Goal: Information Seeking & Learning: Check status

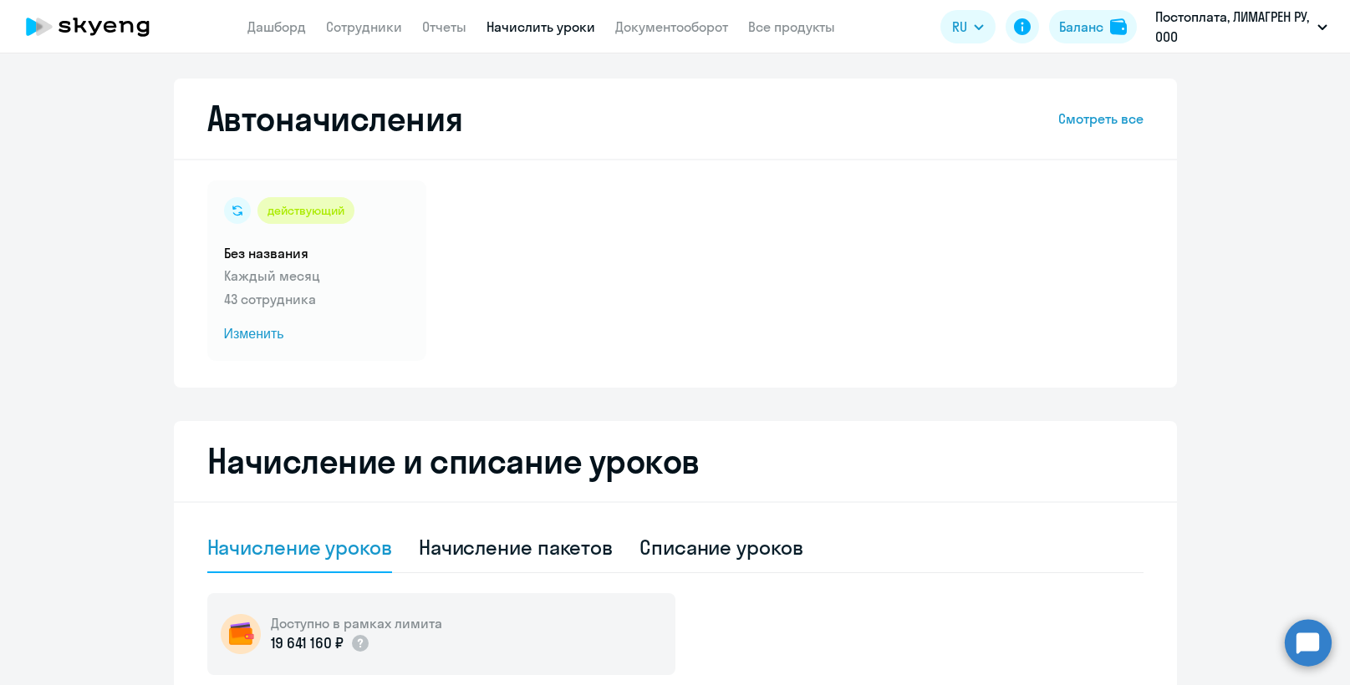
select select "10"
click at [432, 25] on link "Отчеты" at bounding box center [444, 26] width 44 height 17
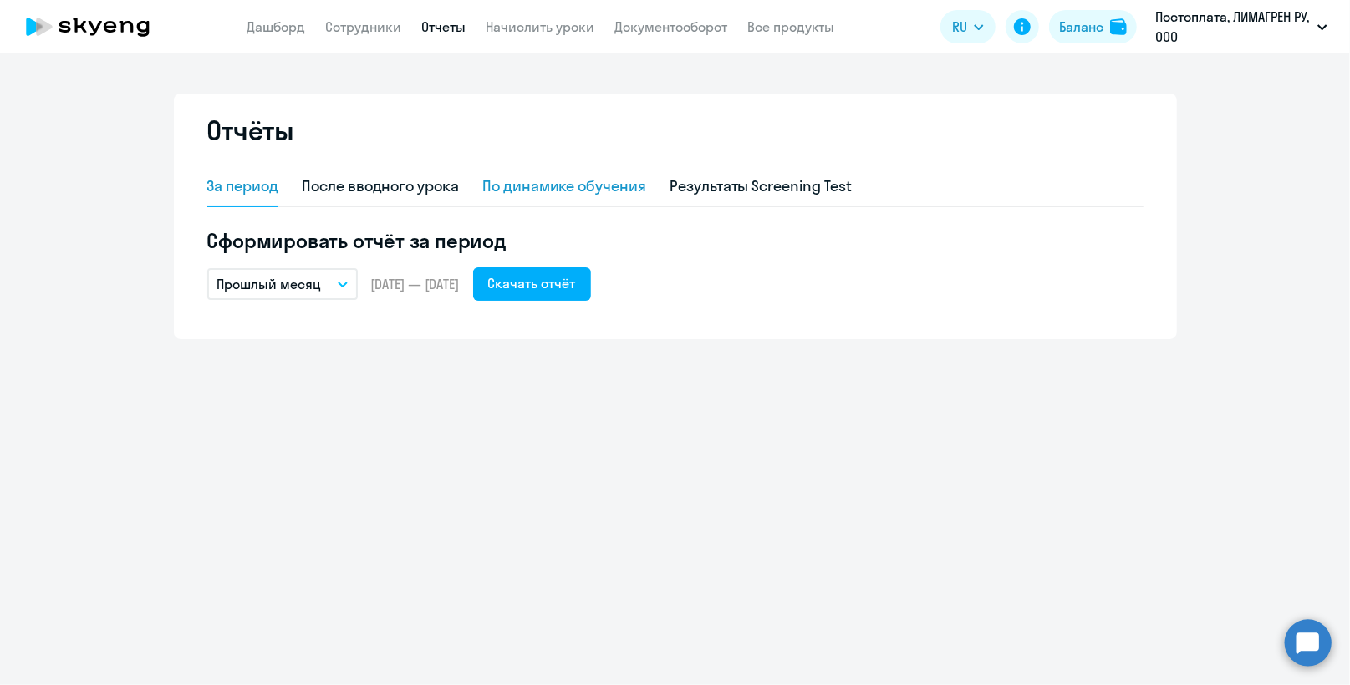
click at [602, 184] on div "По динамике обучения" at bounding box center [564, 186] width 164 height 22
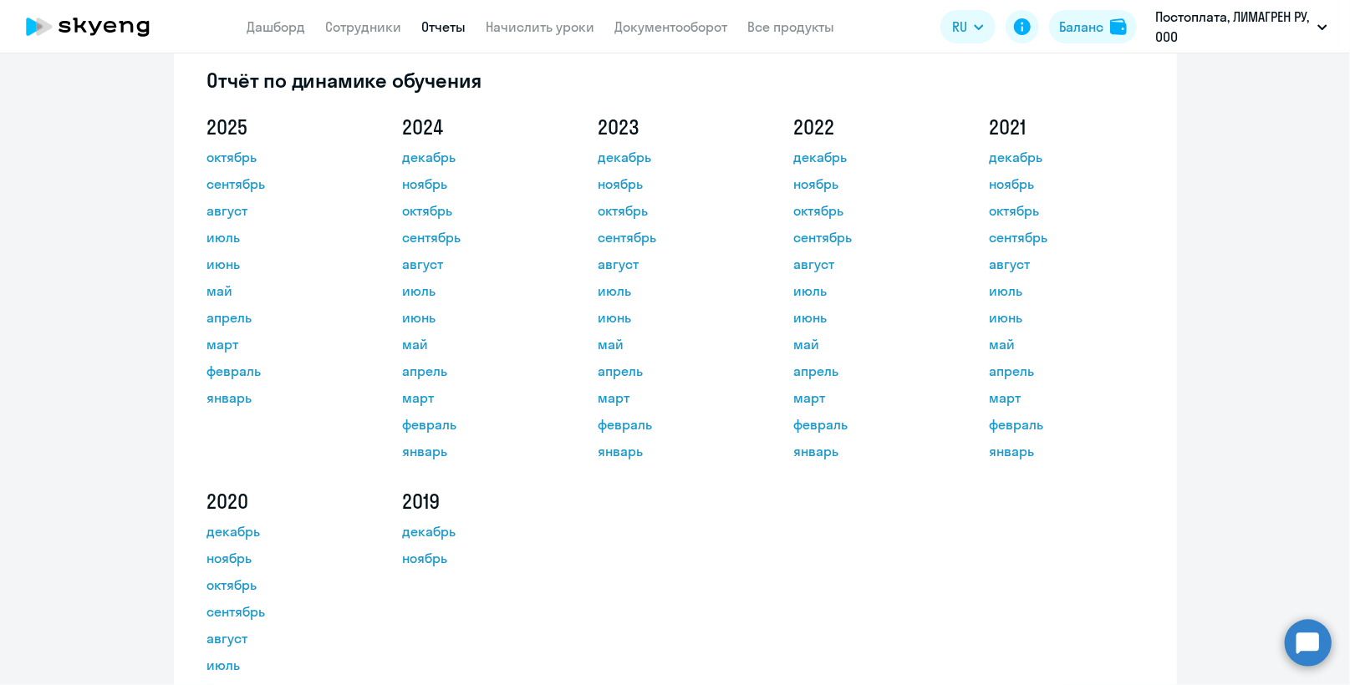
scroll to position [167, 0]
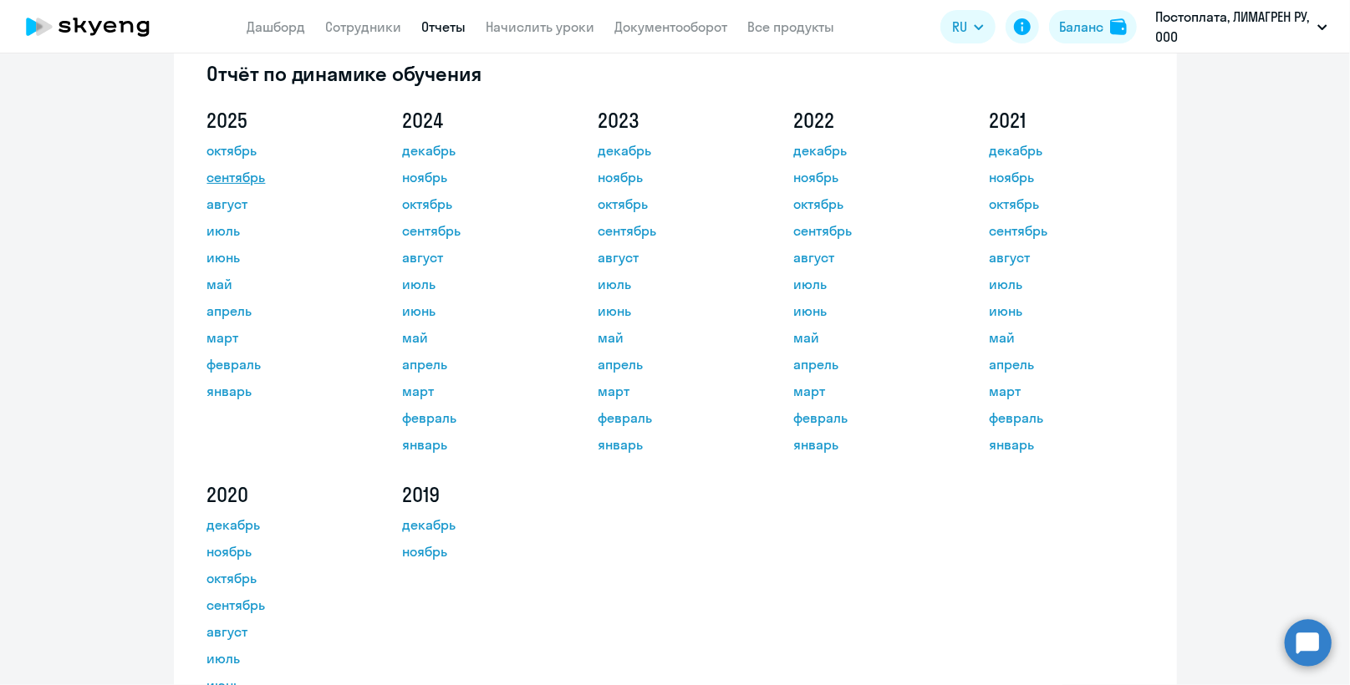
click at [239, 172] on link "сентябрь" at bounding box center [282, 177] width 150 height 20
click at [369, 28] on link "Сотрудники" at bounding box center [364, 26] width 76 height 17
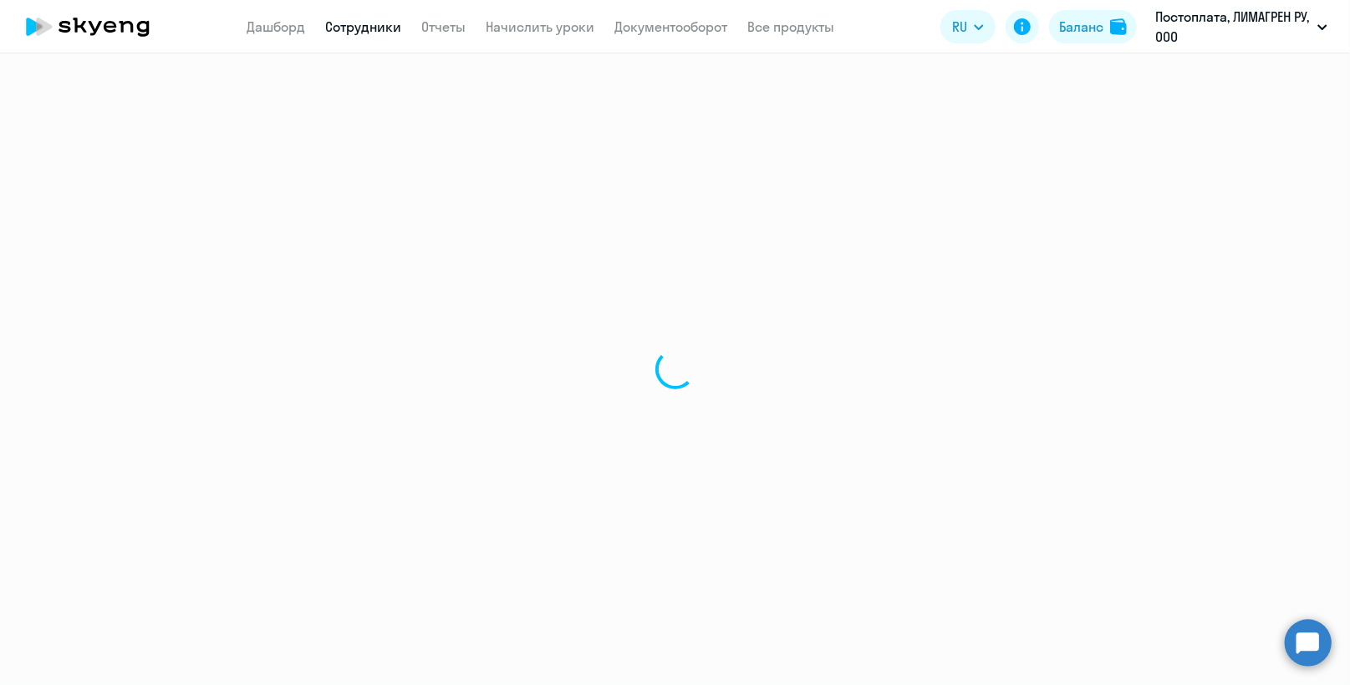
select select "30"
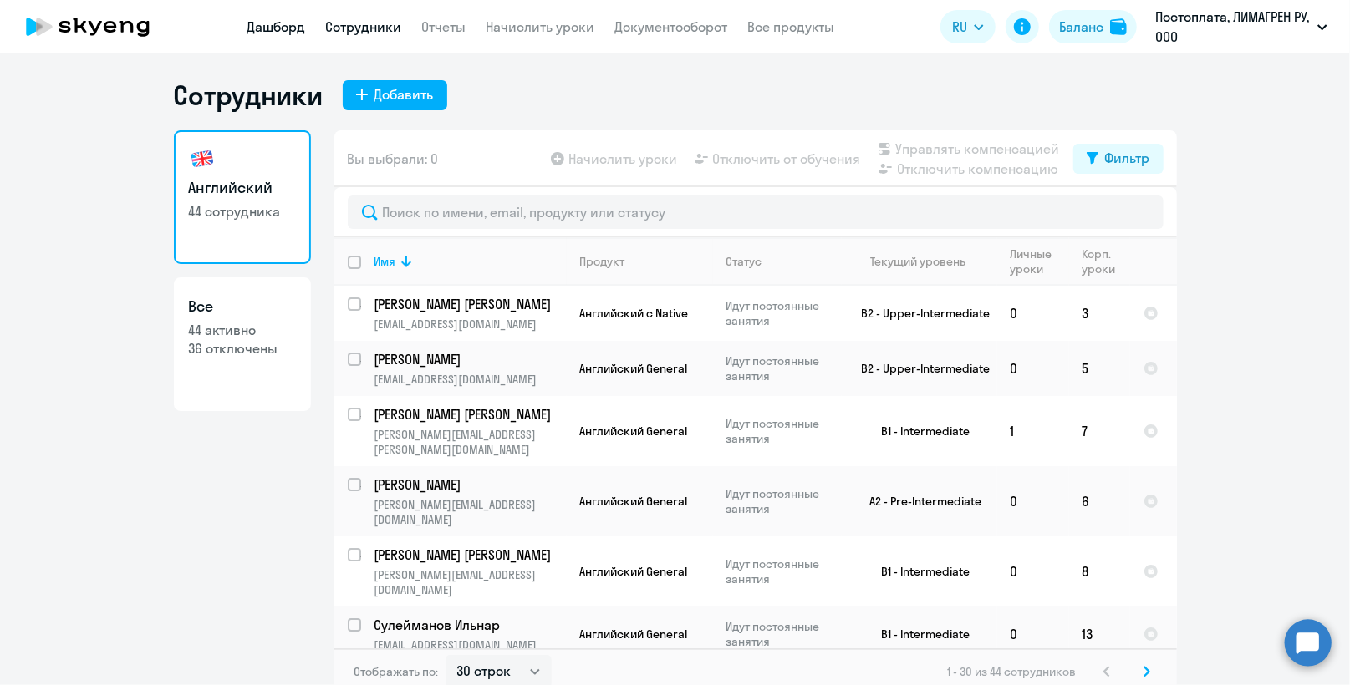
click at [262, 23] on link "Дашборд" at bounding box center [276, 26] width 58 height 17
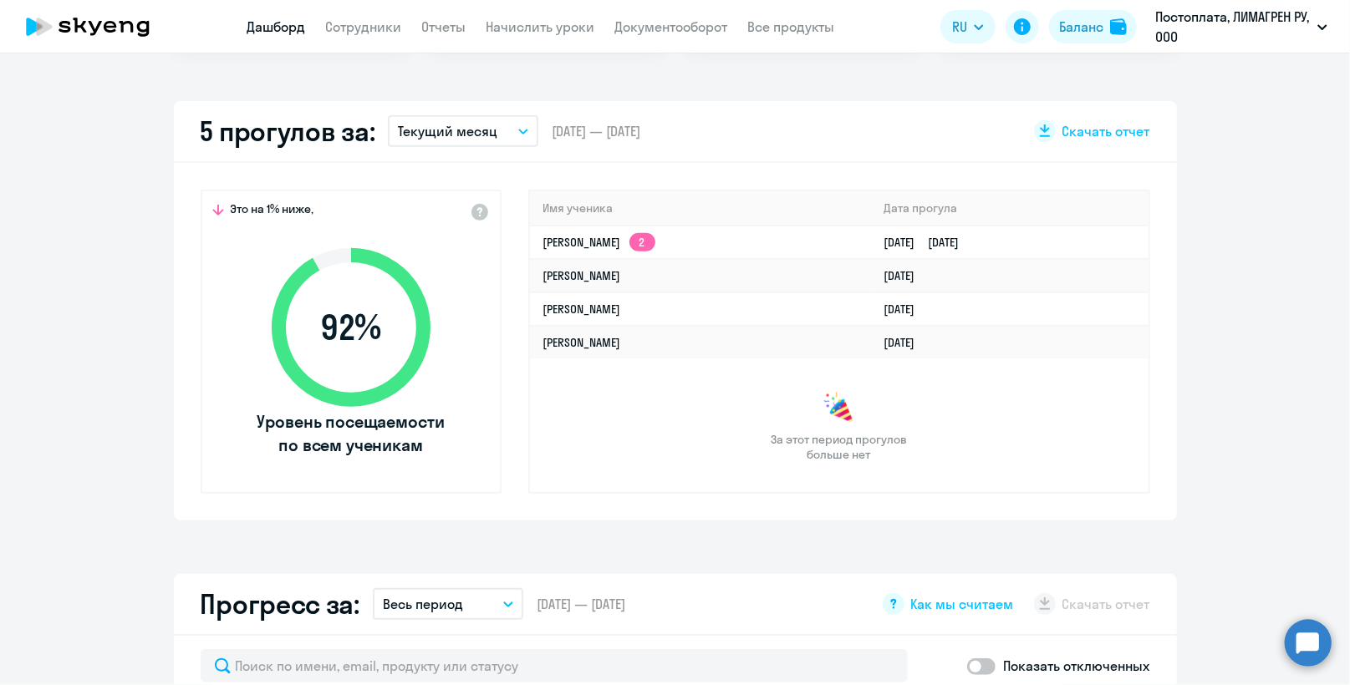
scroll to position [418, 0]
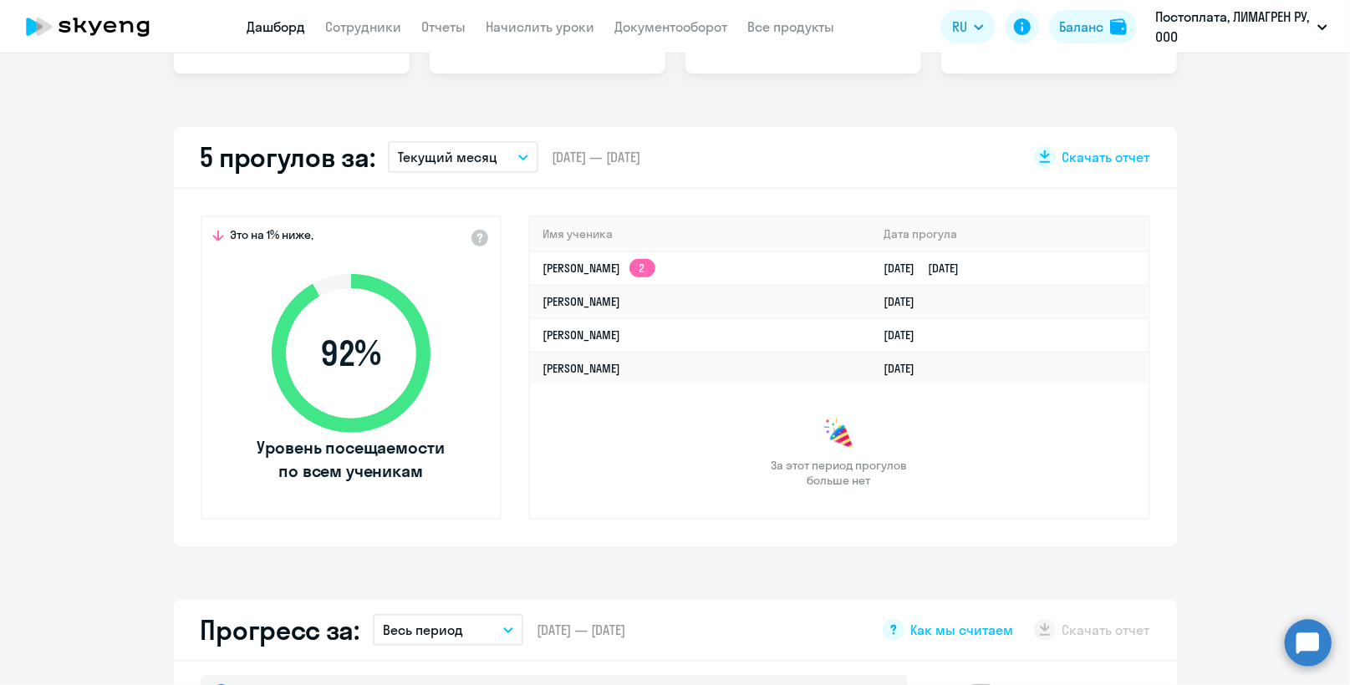
click at [518, 160] on button "Текущий месяц" at bounding box center [463, 157] width 150 height 32
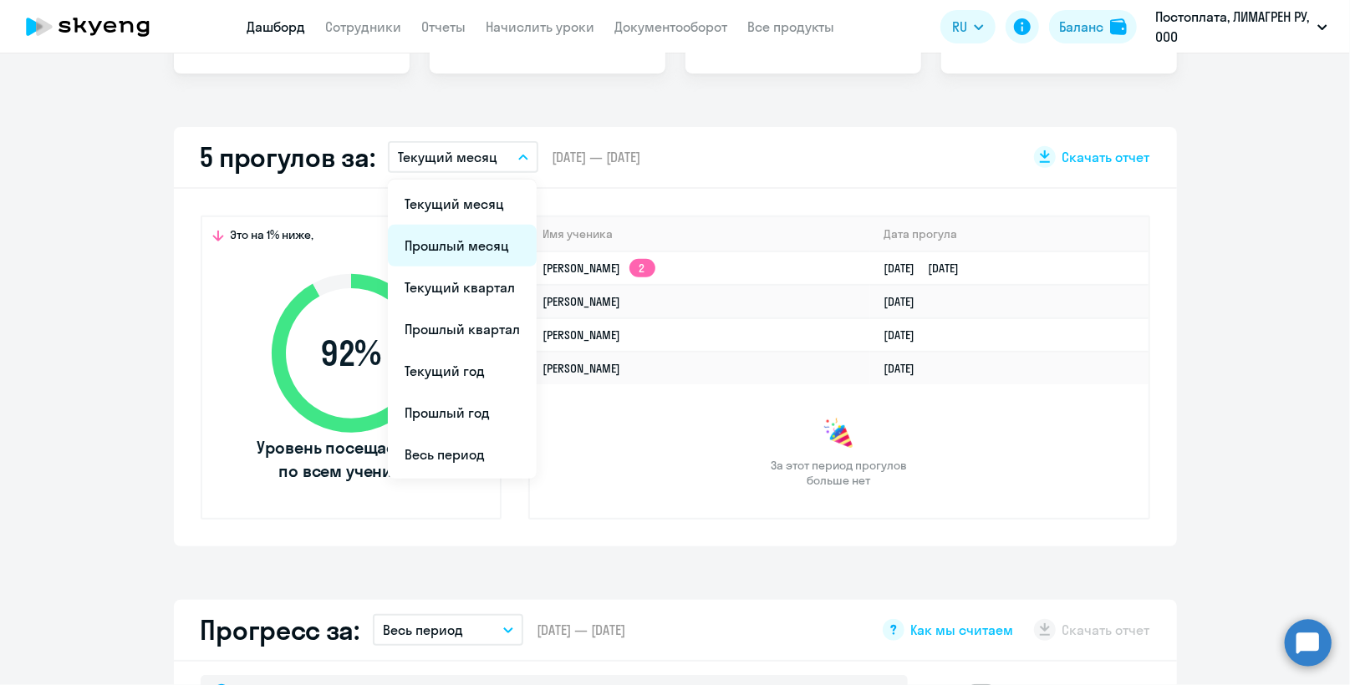
click at [491, 239] on li "Прошлый месяц" at bounding box center [462, 246] width 149 height 42
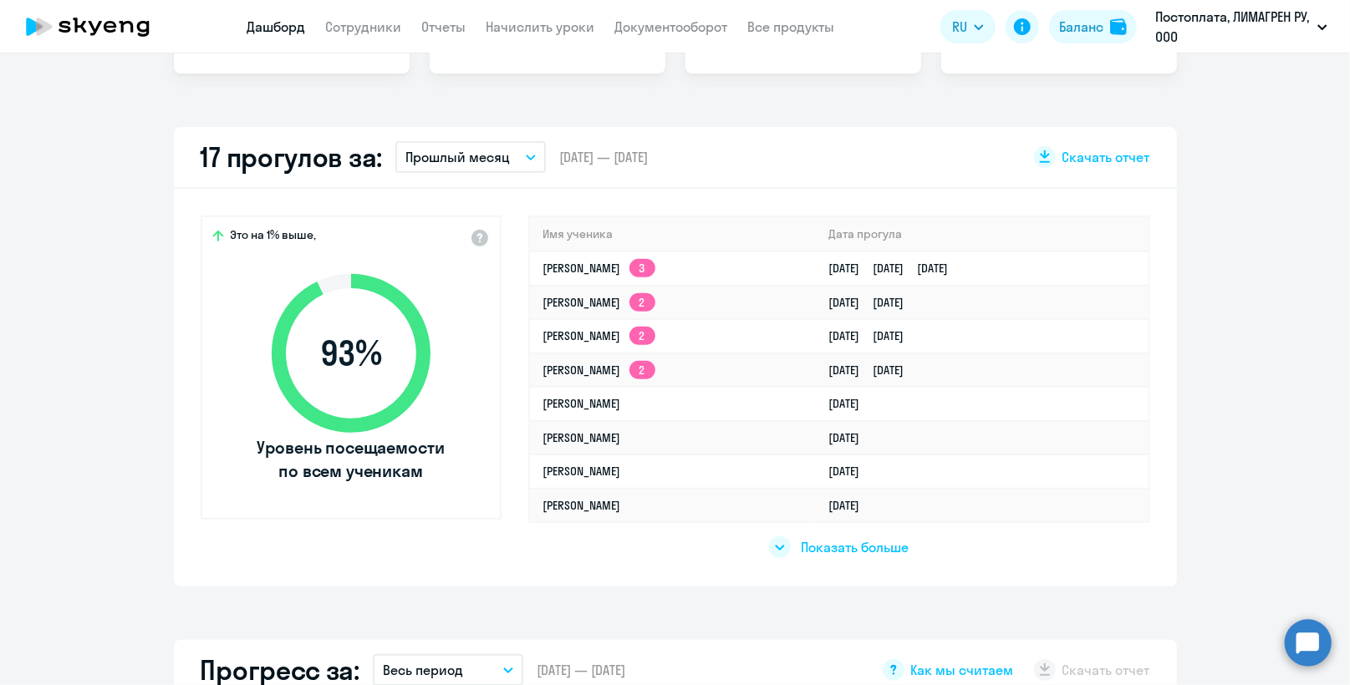
scroll to position [501, 0]
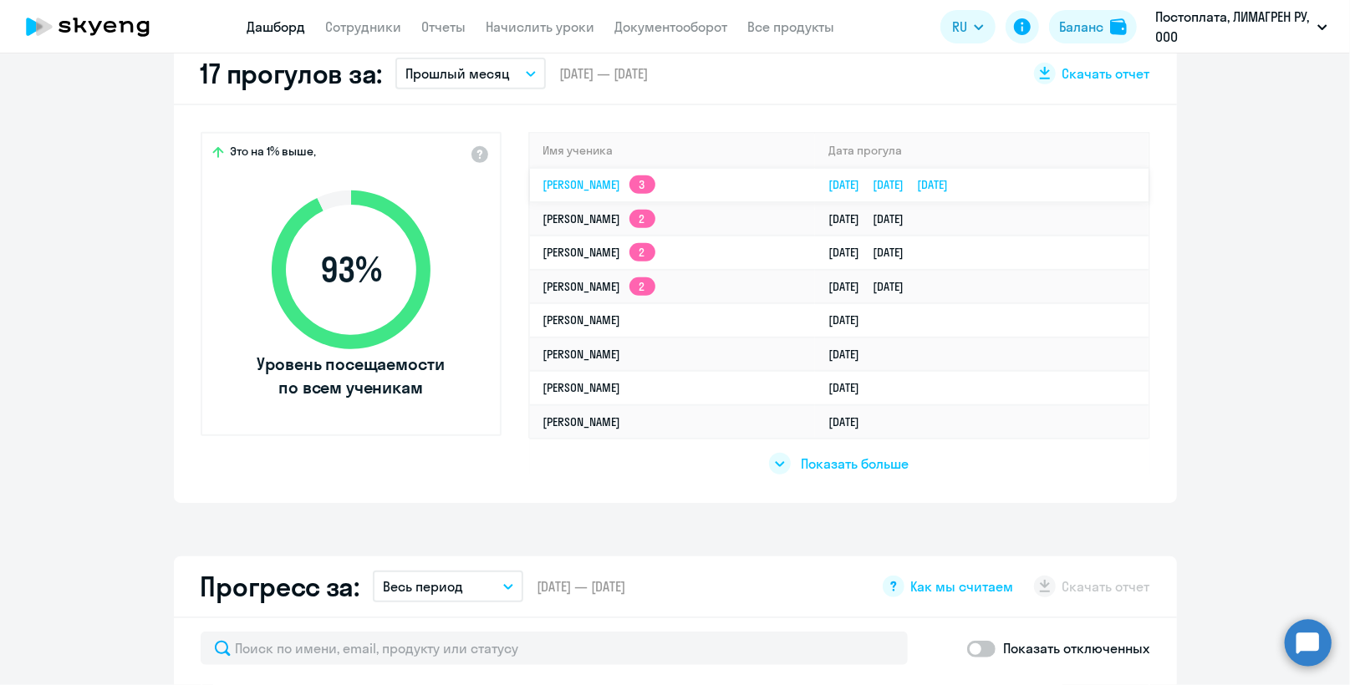
select select "30"
click at [655, 179] on app-skyeng-badge "3" at bounding box center [642, 184] width 26 height 18
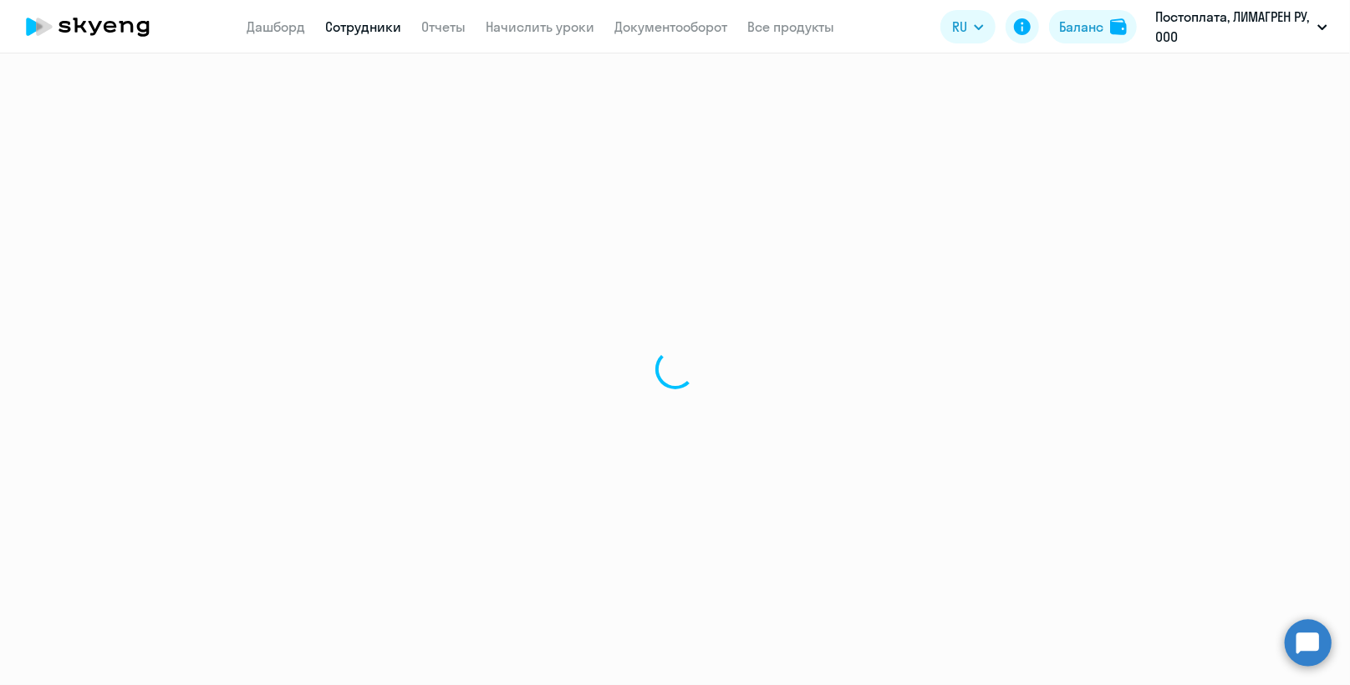
select select "english"
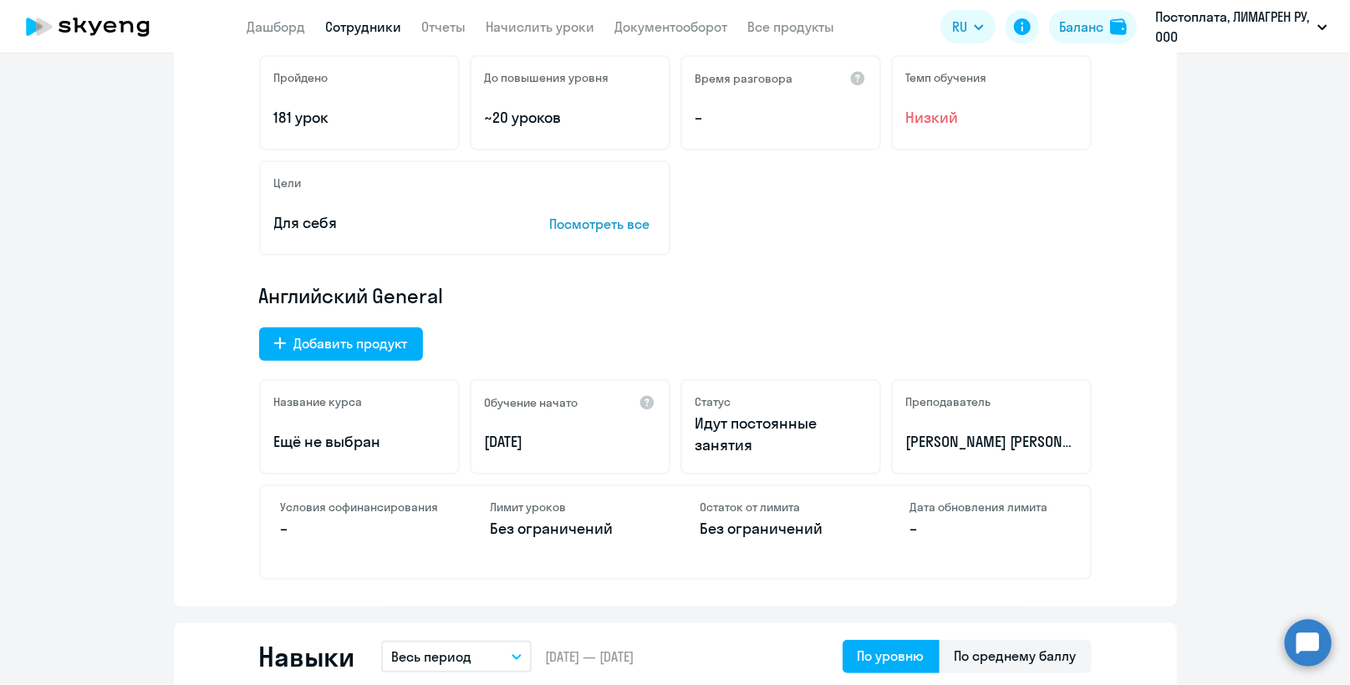
scroll to position [84, 0]
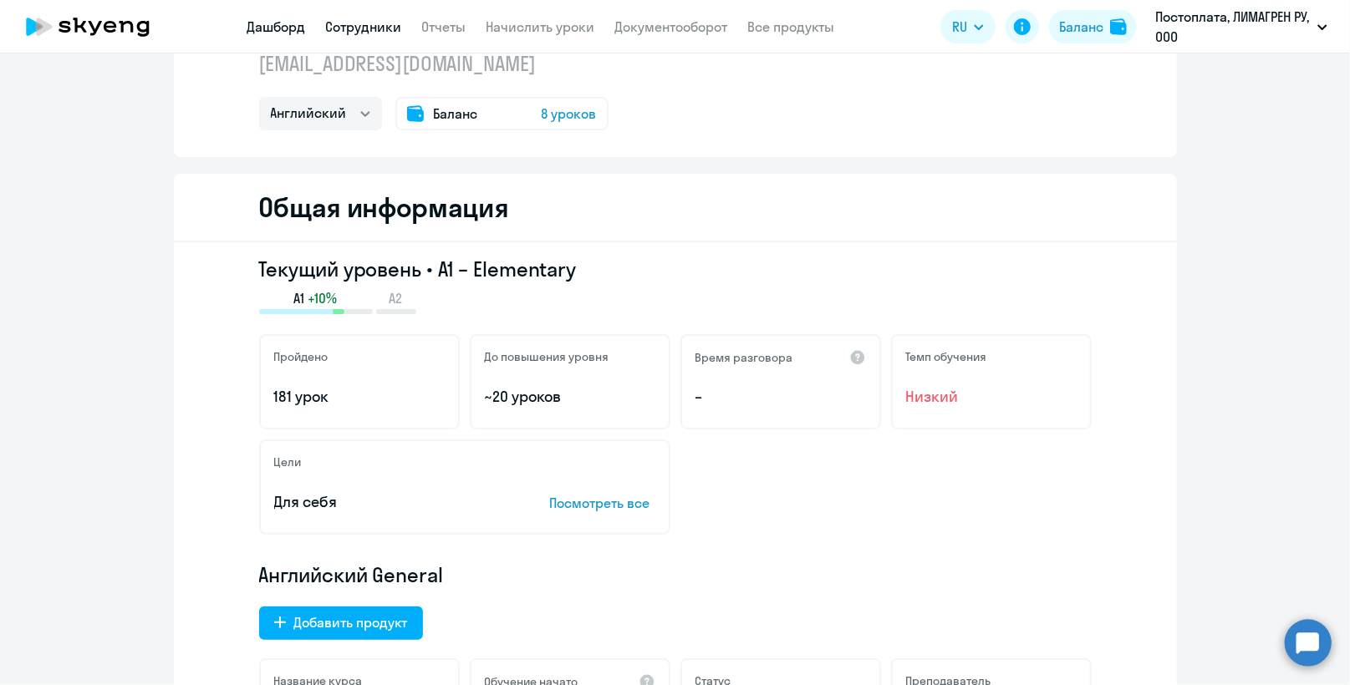
click at [279, 26] on link "Дашборд" at bounding box center [276, 26] width 58 height 17
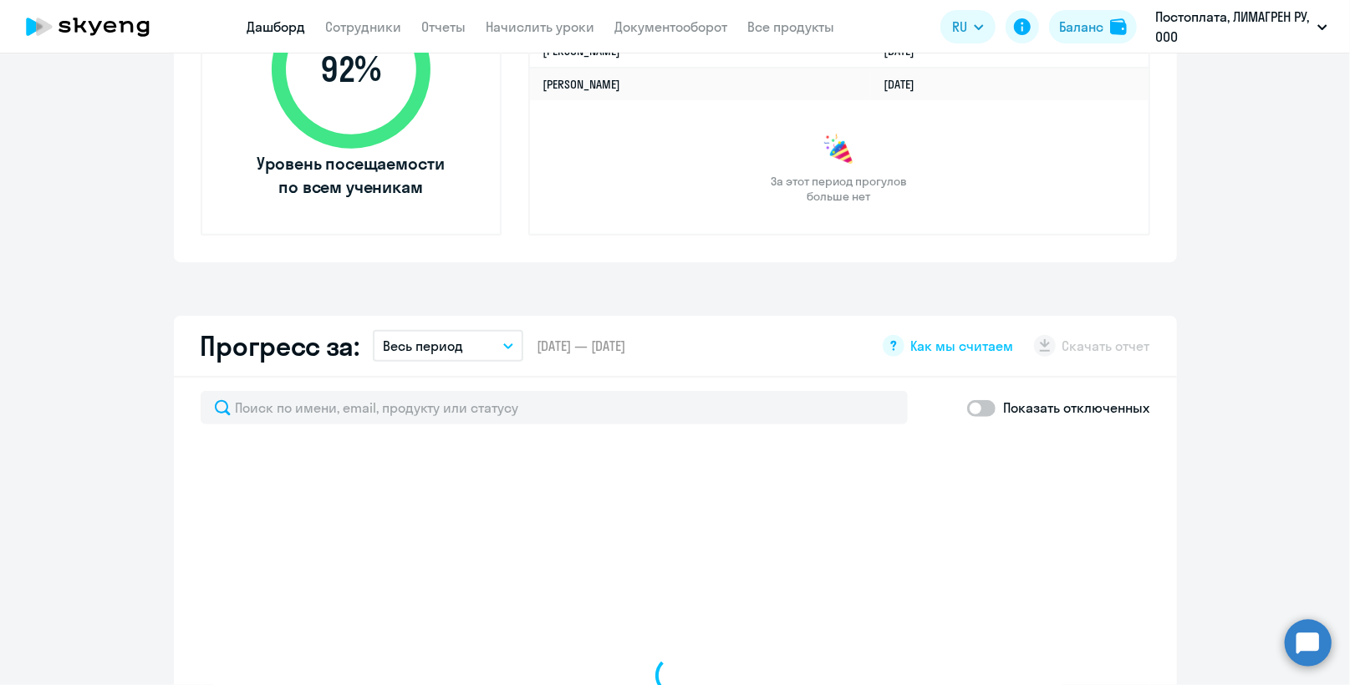
scroll to position [1036, 0]
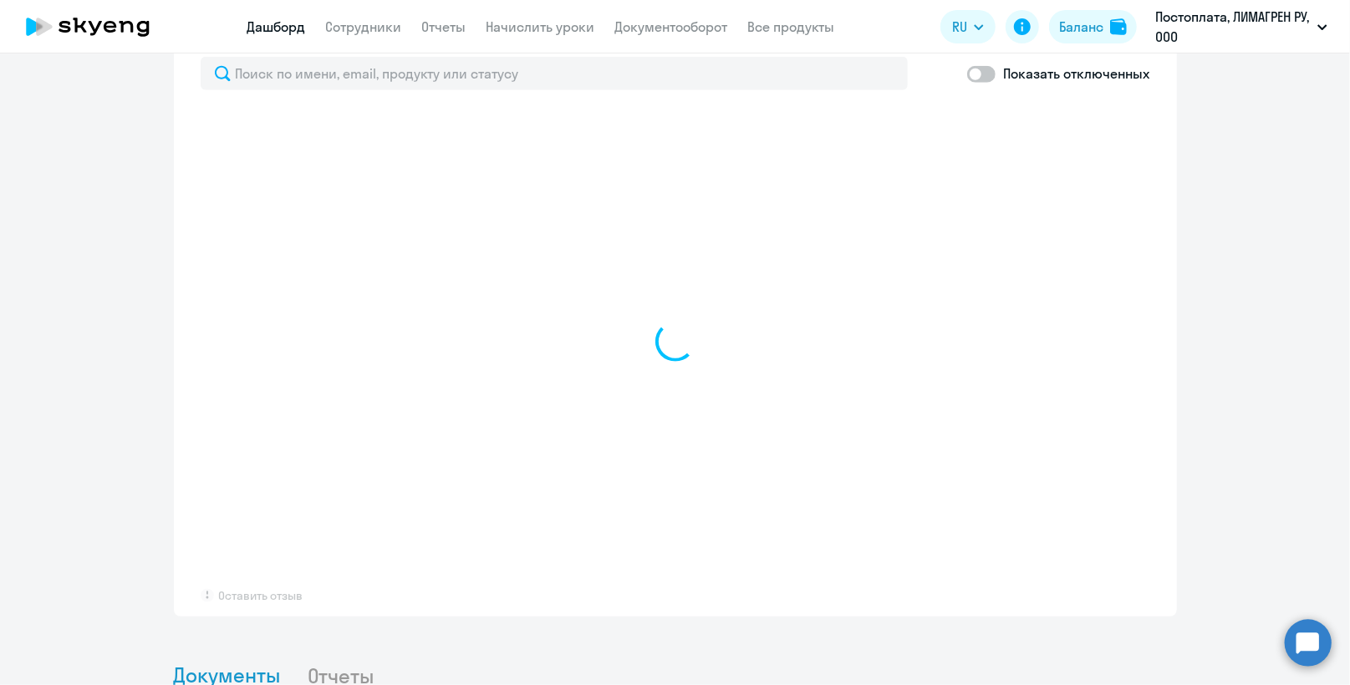
select select "30"
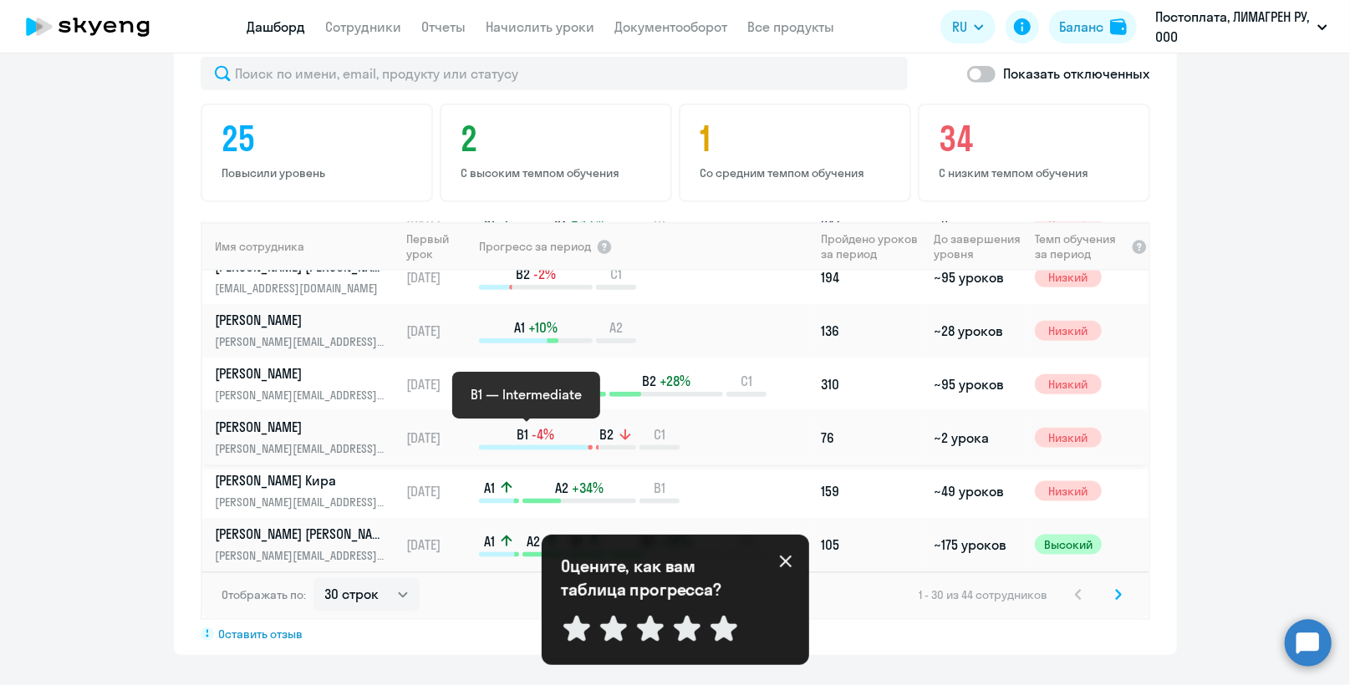
scroll to position [1120, 0]
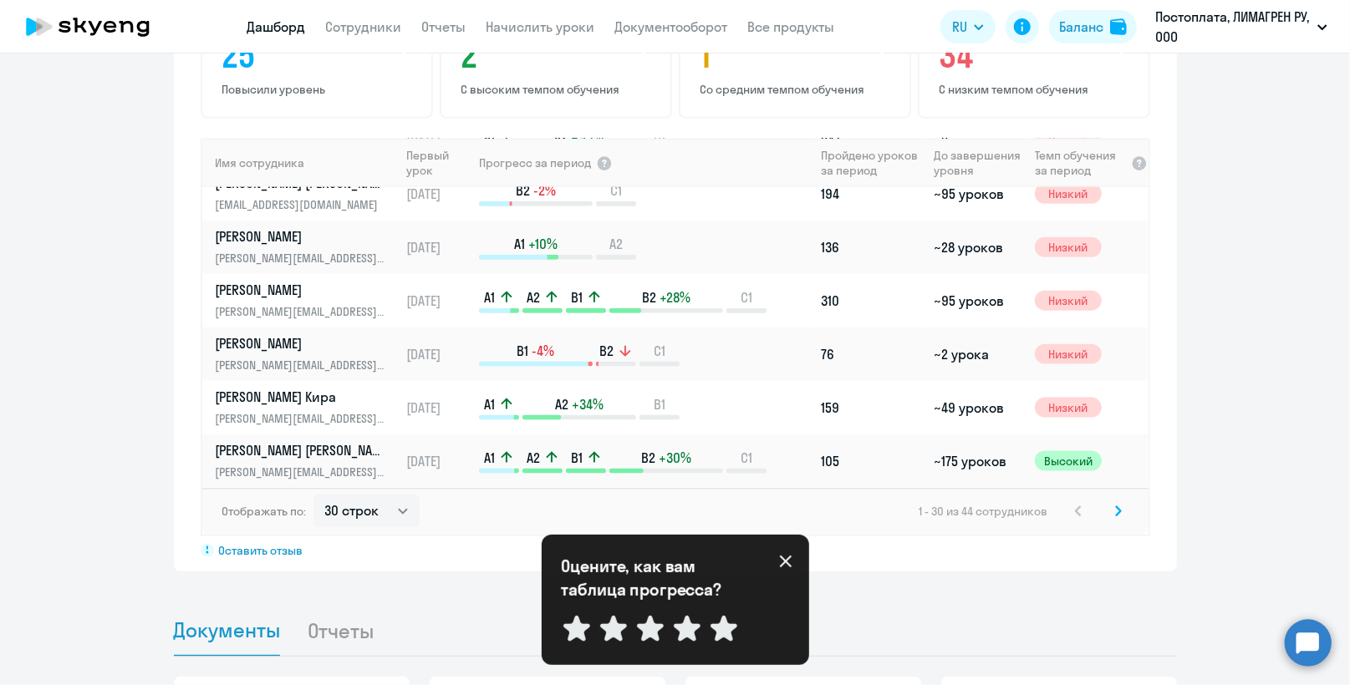
click at [1115, 510] on icon at bounding box center [1118, 512] width 7 height 12
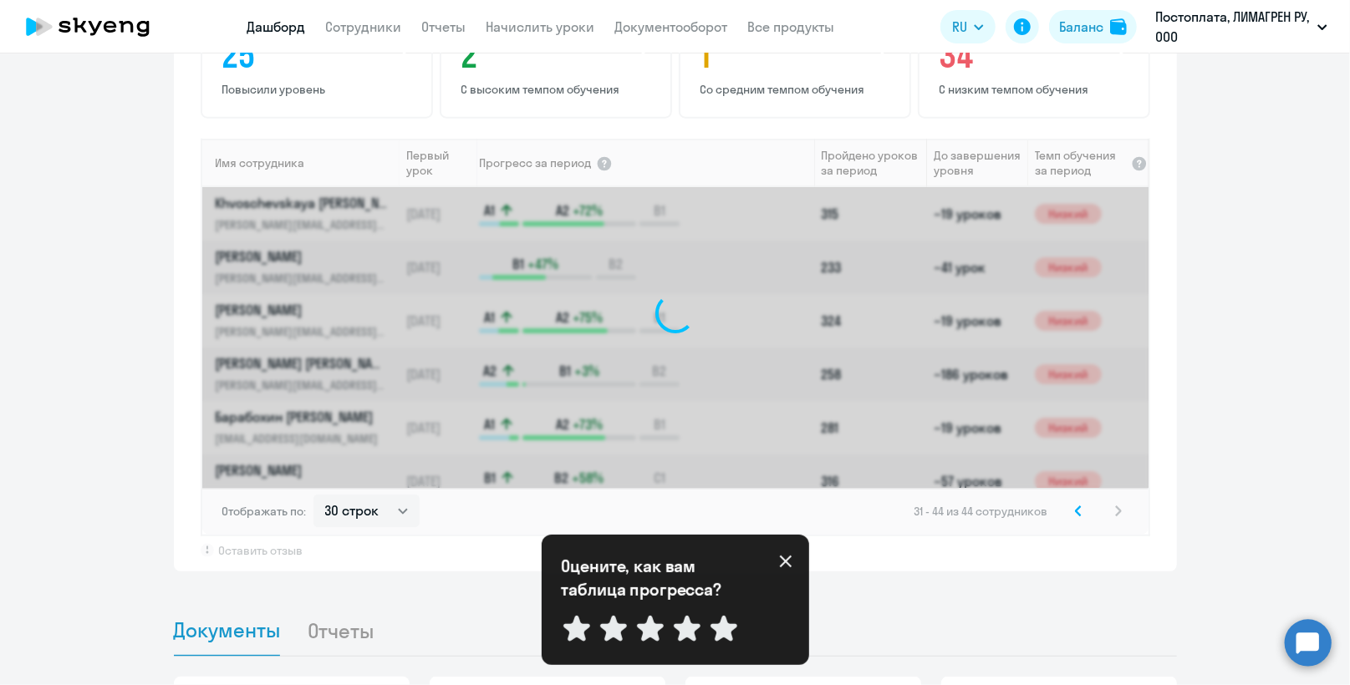
click at [789, 557] on icon at bounding box center [785, 562] width 12 height 12
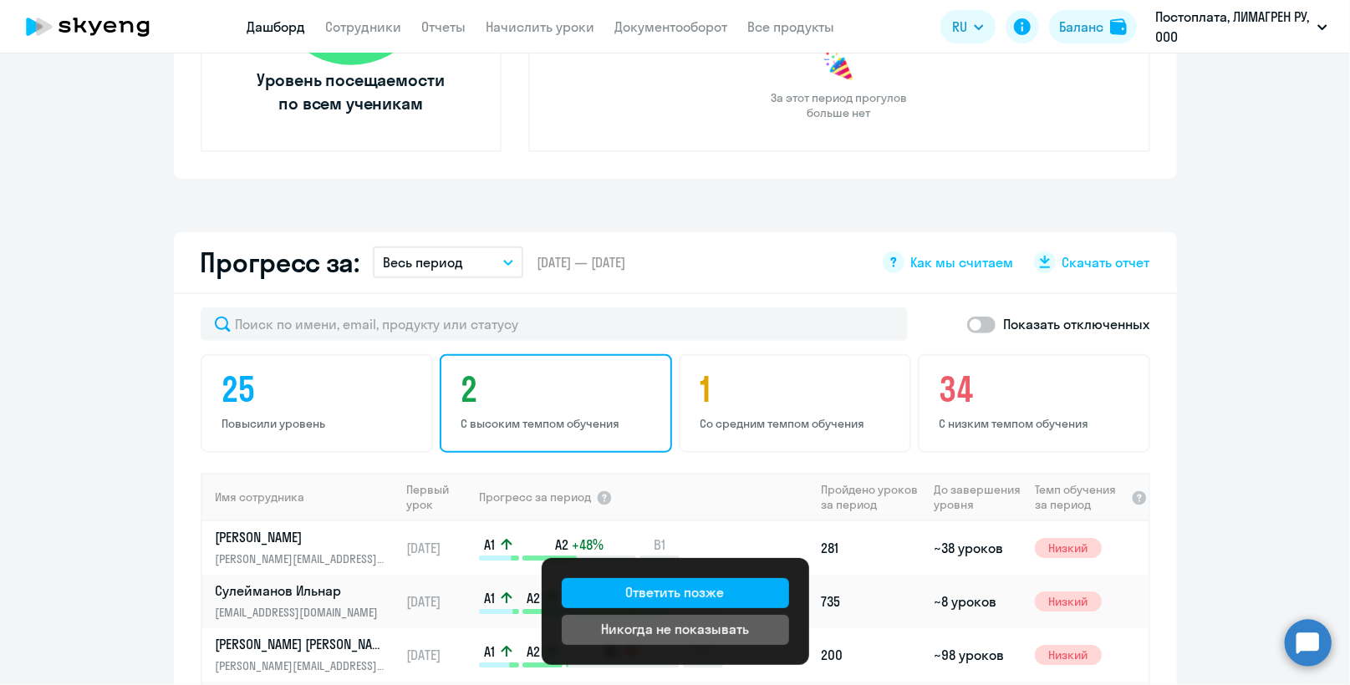
scroll to position [869, 0]
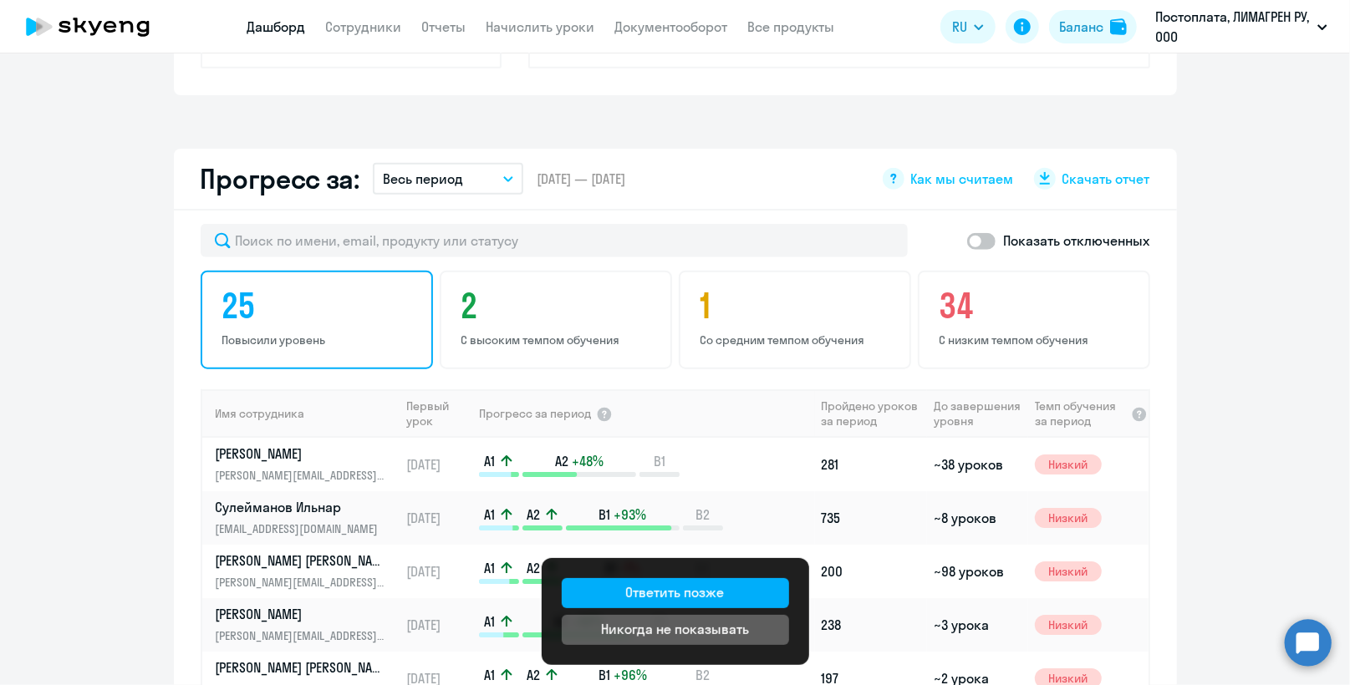
click at [272, 333] on p "Повысили уровень" at bounding box center [319, 340] width 194 height 15
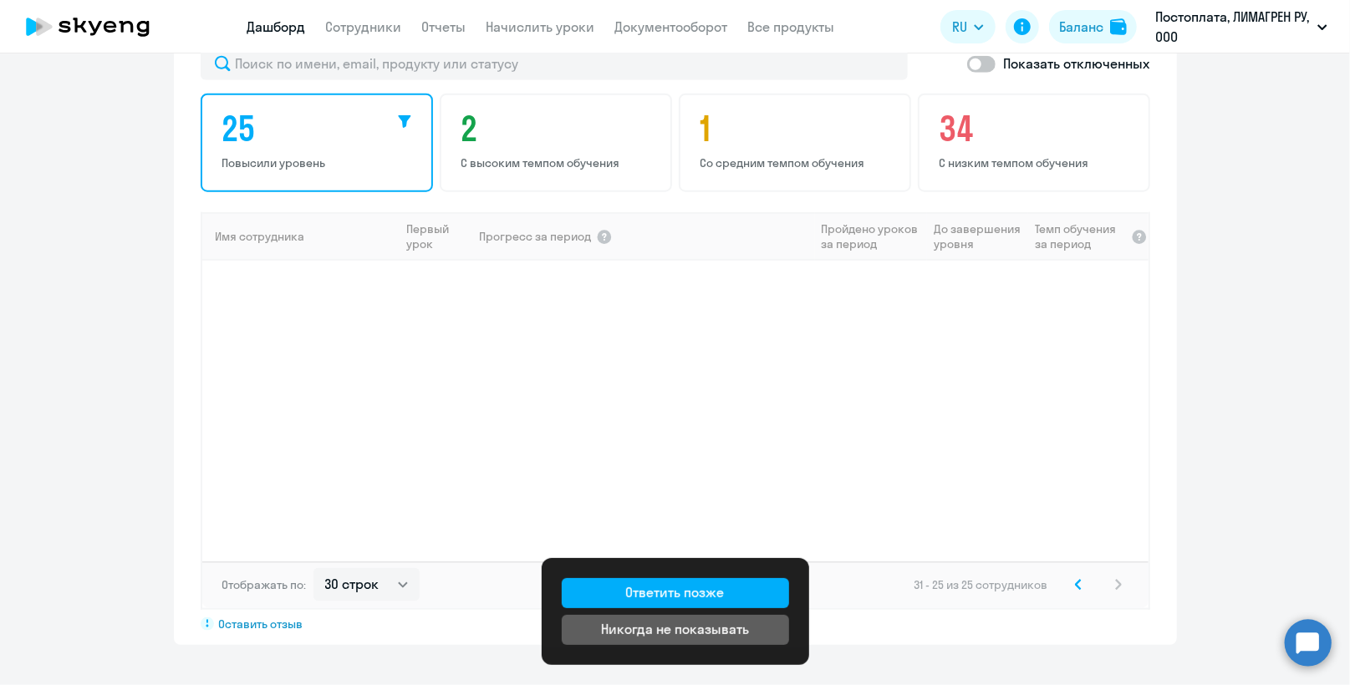
scroll to position [953, 0]
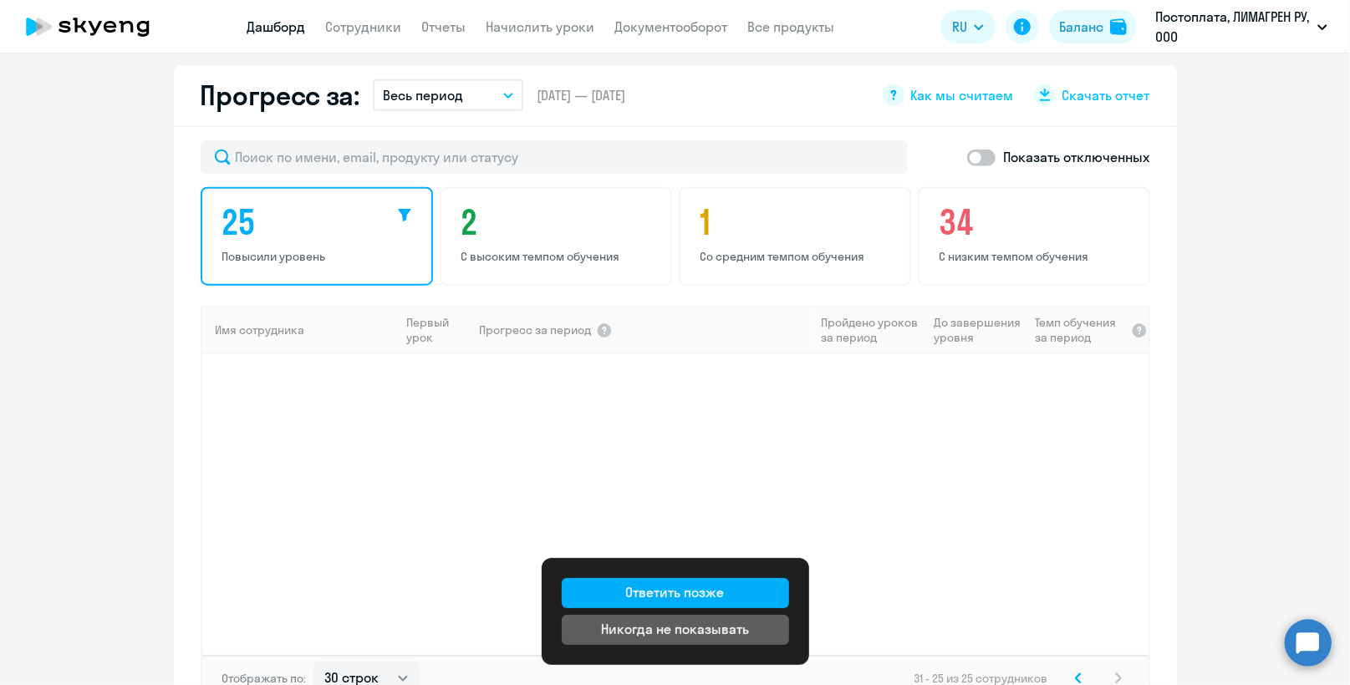
click at [398, 211] on icon at bounding box center [404, 215] width 13 height 13
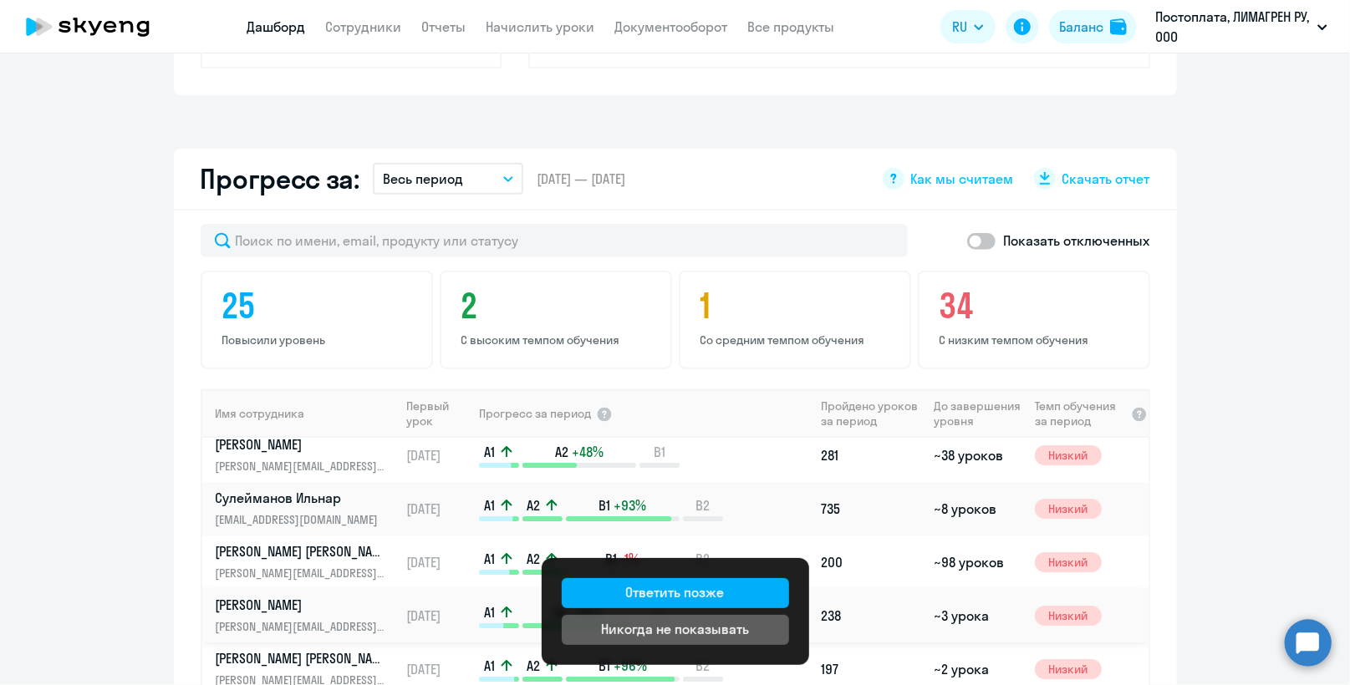
scroll to position [0, 0]
